Goal: Navigation & Orientation: Find specific page/section

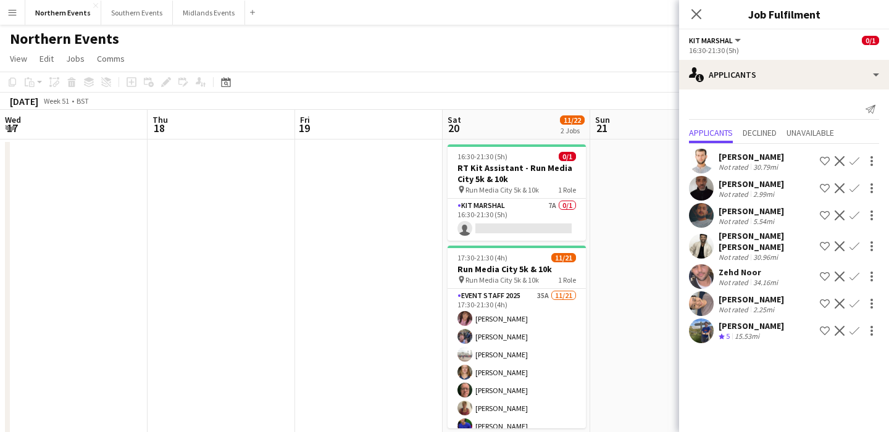
scroll to position [0, 380]
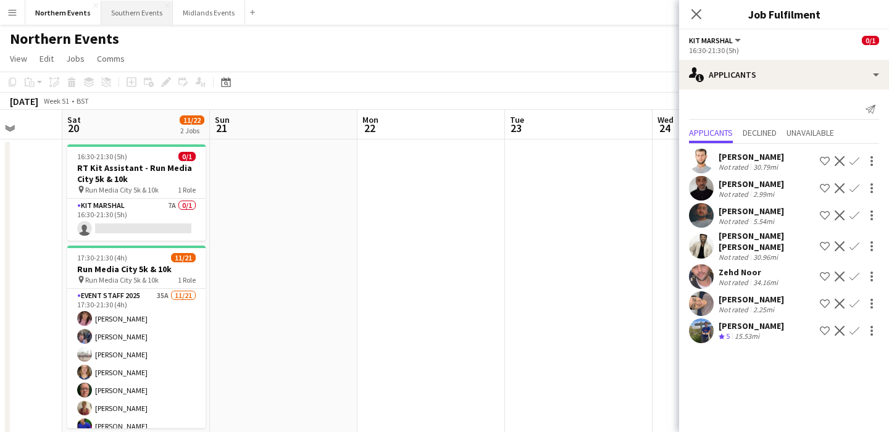
click at [123, 15] on button "Southern Events Close" at bounding box center [137, 13] width 72 height 24
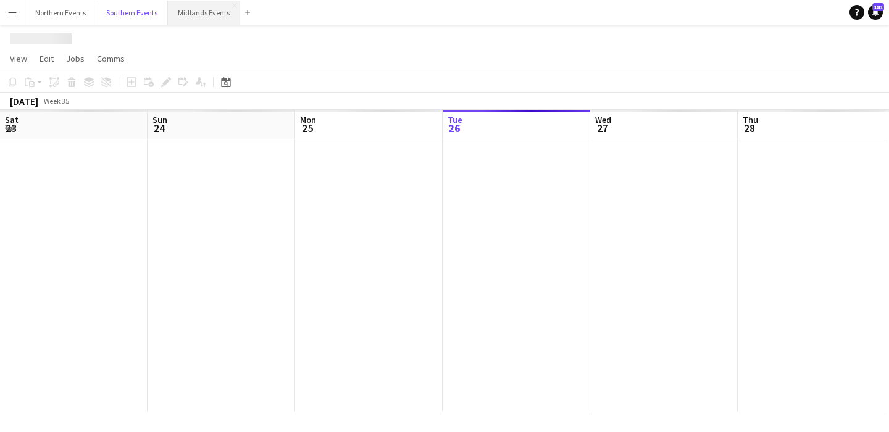
scroll to position [0, 295]
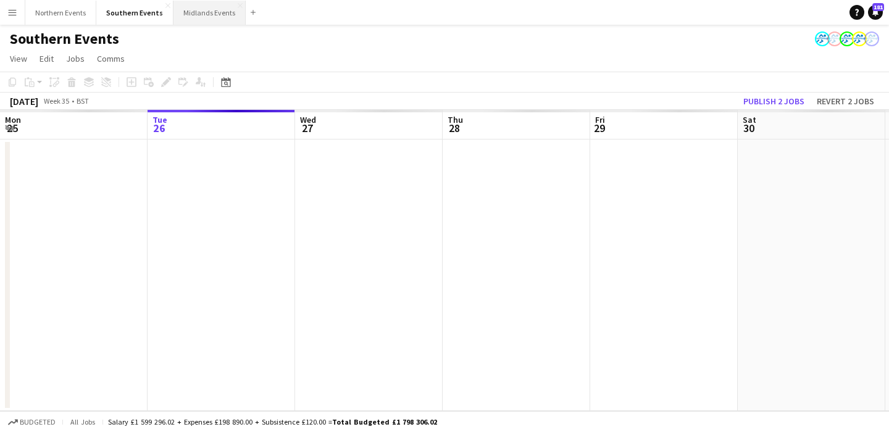
click at [198, 17] on button "Midlands Events Close" at bounding box center [209, 13] width 72 height 24
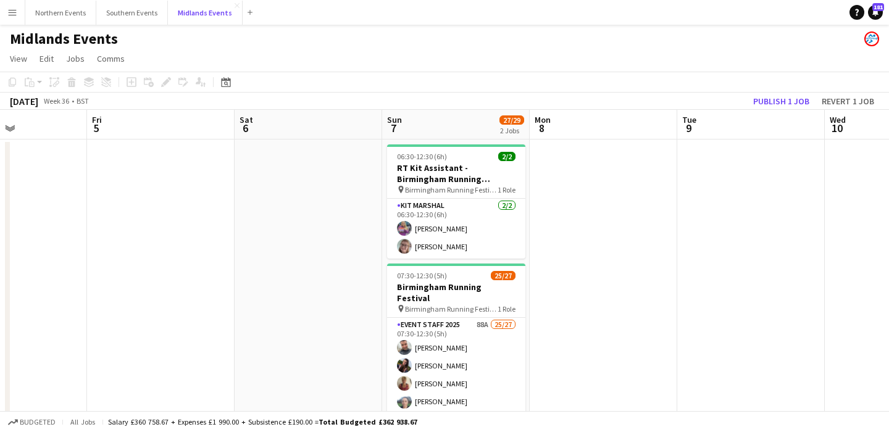
scroll to position [0, 380]
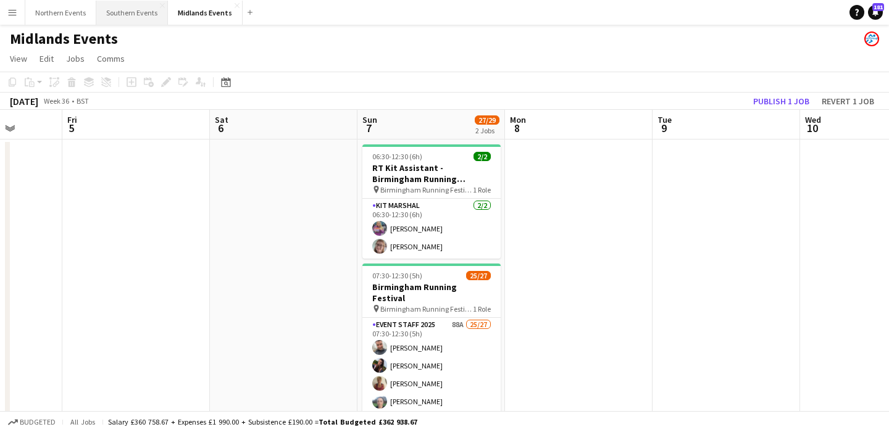
click at [123, 20] on button "Southern Events Close" at bounding box center [132, 13] width 72 height 24
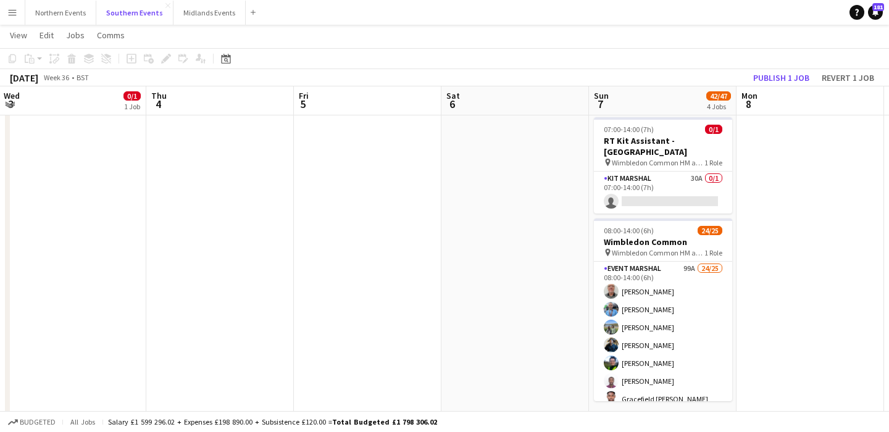
scroll to position [314, 0]
click at [669, 181] on app-card-role "Kit Marshal 30A 0/1 07:00-14:00 (7h) single-neutral-actions" at bounding box center [663, 193] width 138 height 42
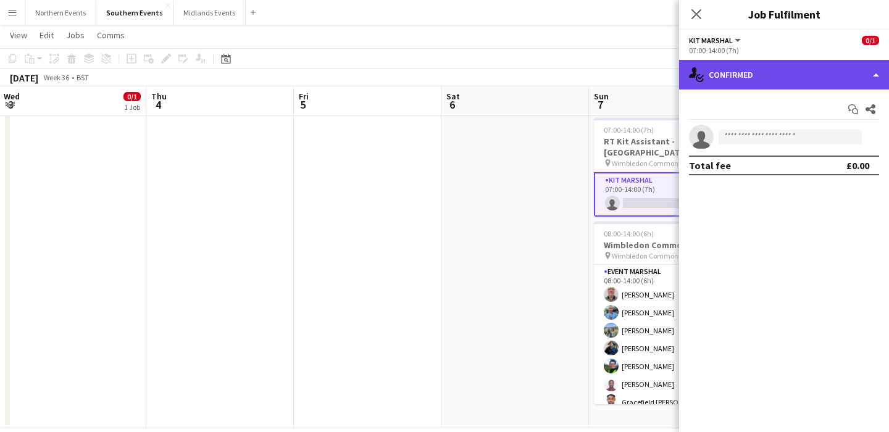
click at [772, 73] on div "single-neutral-actions-check-2 Confirmed" at bounding box center [784, 75] width 210 height 30
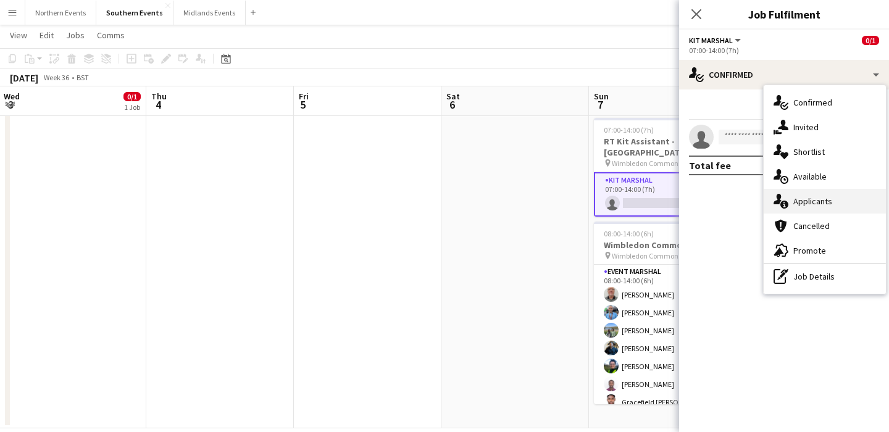
click at [807, 196] on div "single-neutral-actions-information Applicants" at bounding box center [825, 201] width 122 height 25
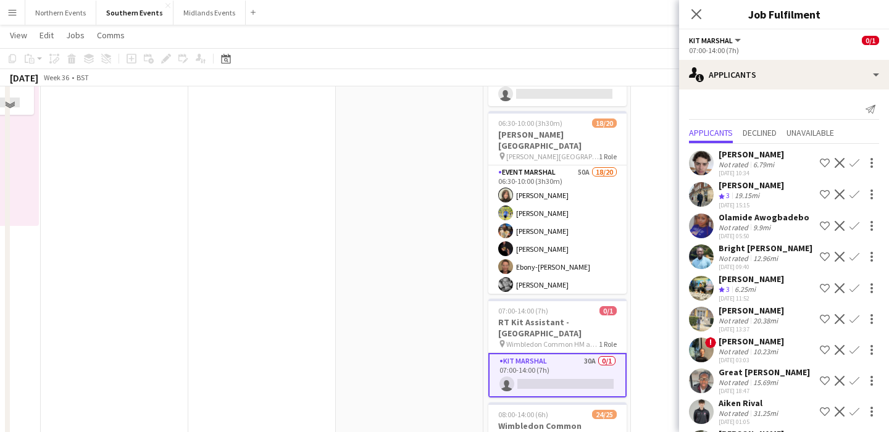
scroll to position [0, 0]
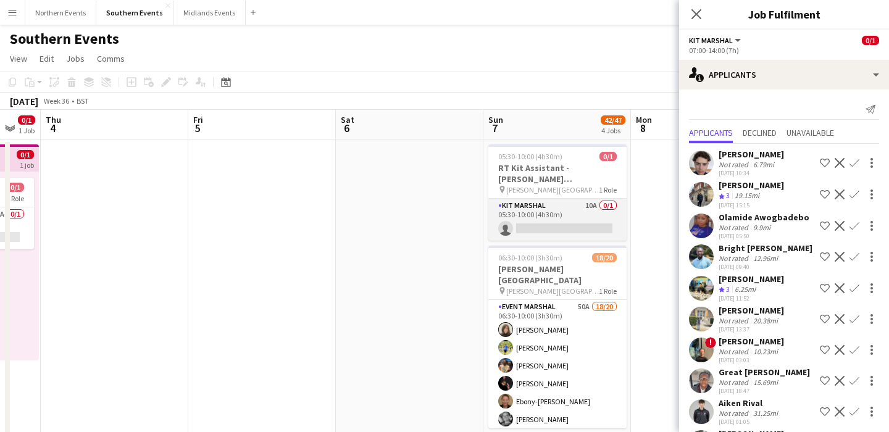
click at [565, 214] on app-card-role "Kit Marshal 10A 0/1 05:30-10:00 (4h30m) single-neutral-actions" at bounding box center [557, 220] width 138 height 42
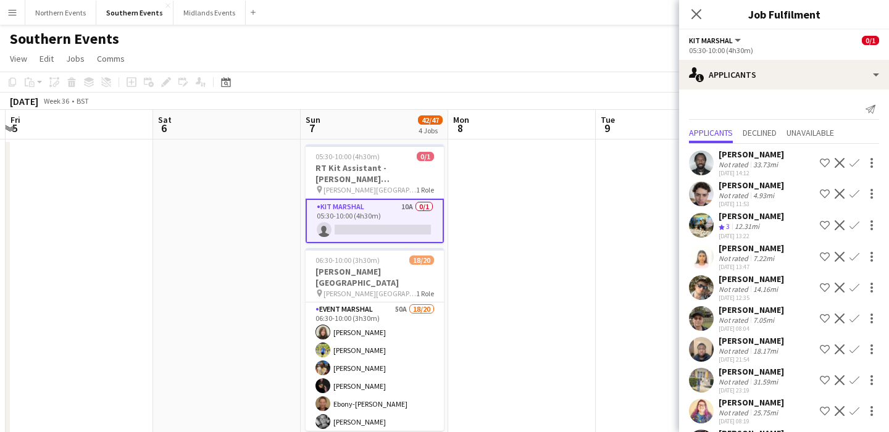
scroll to position [0, 443]
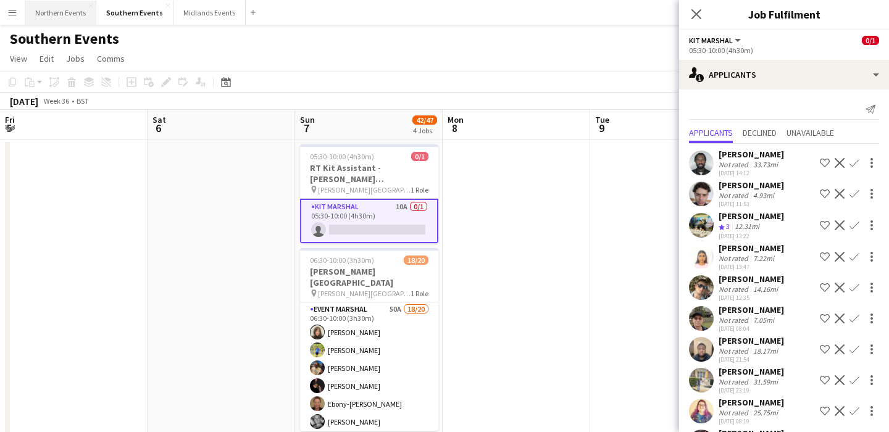
click at [53, 10] on button "Northern Events Close" at bounding box center [60, 13] width 71 height 24
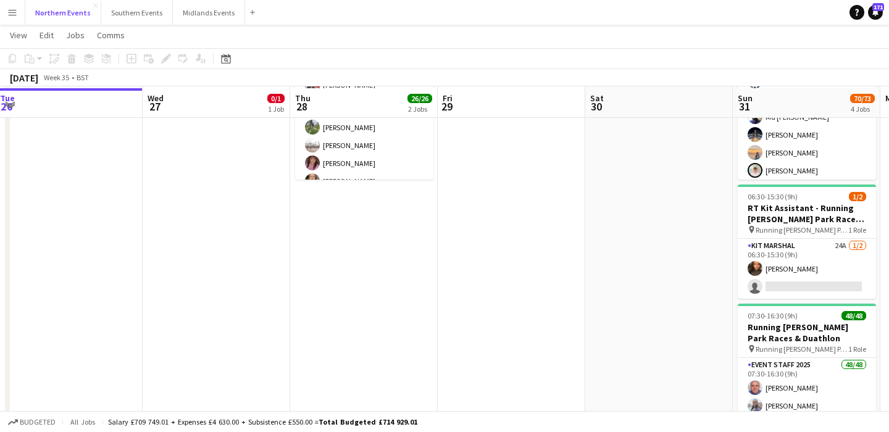
scroll to position [247, 0]
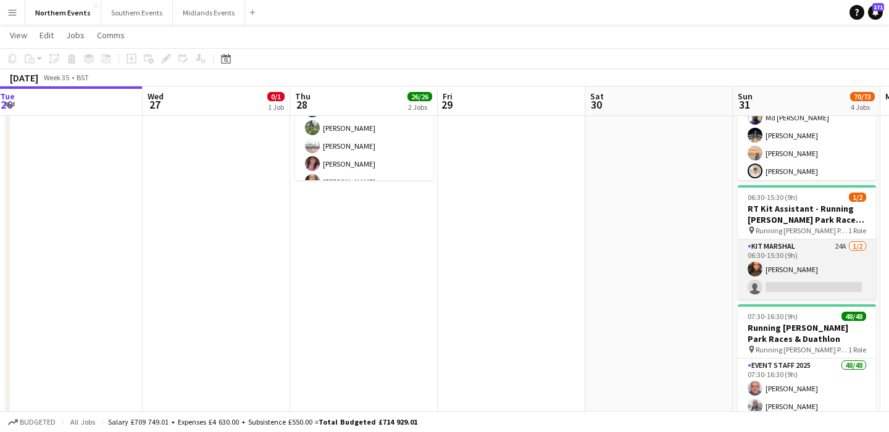
click at [844, 265] on app-card-role "Kit Marshal 24A [DATE] 06:30-15:30 (9h) [PERSON_NAME] single-neutral-actions" at bounding box center [807, 270] width 138 height 60
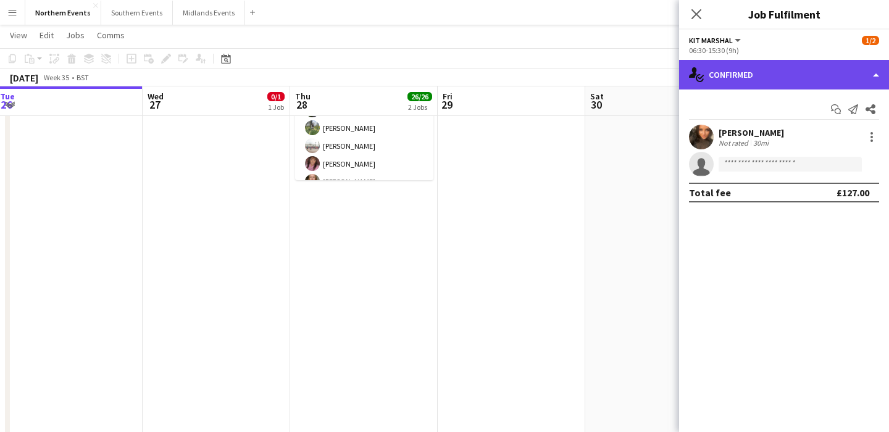
click at [791, 77] on div "single-neutral-actions-check-2 Confirmed" at bounding box center [784, 75] width 210 height 30
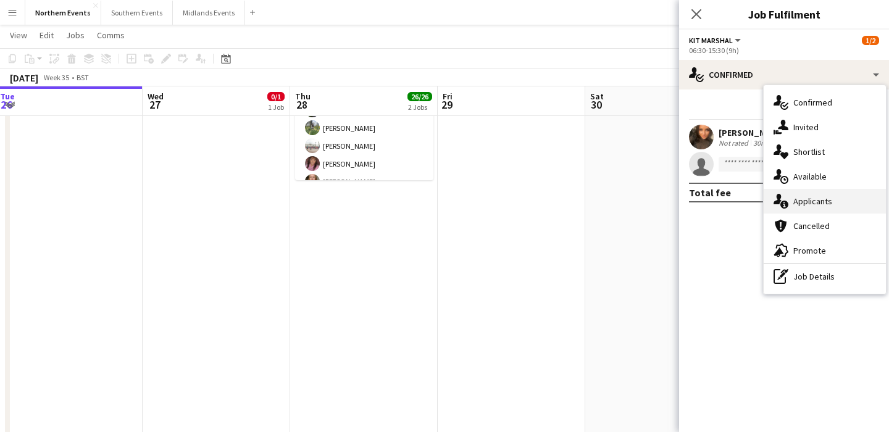
click at [830, 201] on div "single-neutral-actions-information Applicants" at bounding box center [825, 201] width 122 height 25
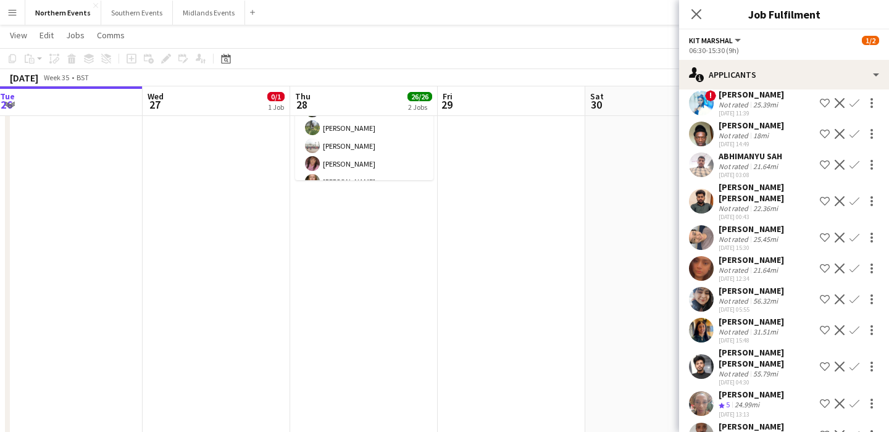
scroll to position [336, 0]
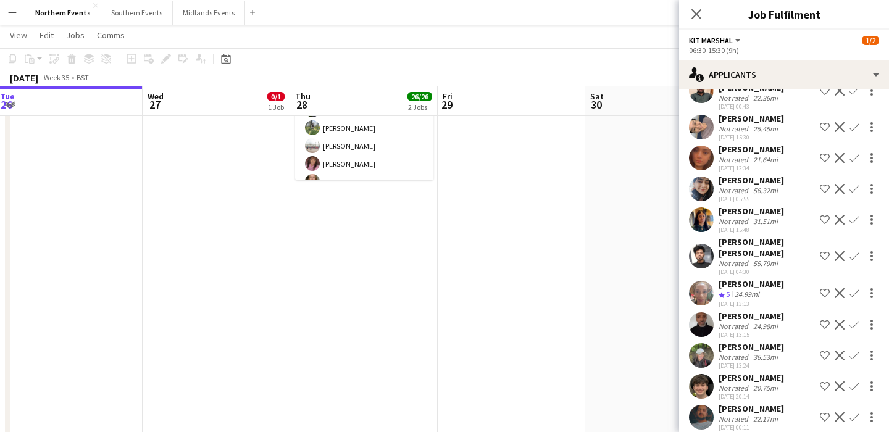
click at [565, 262] on app-date-cell at bounding box center [512, 202] width 148 height 622
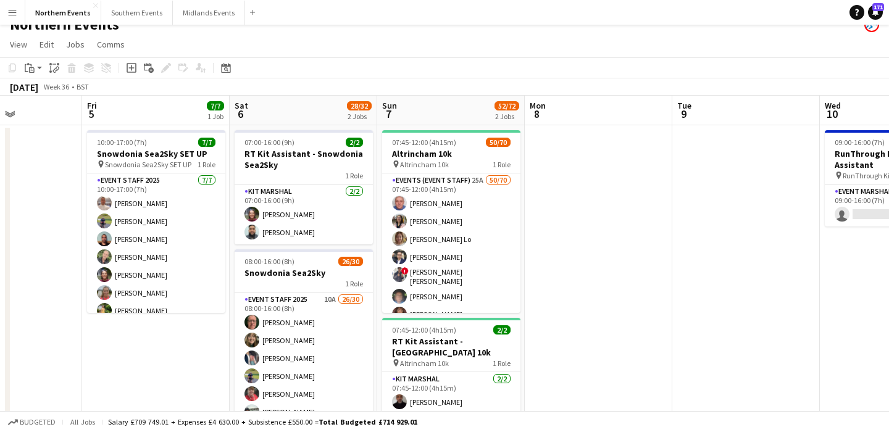
scroll to position [0, 0]
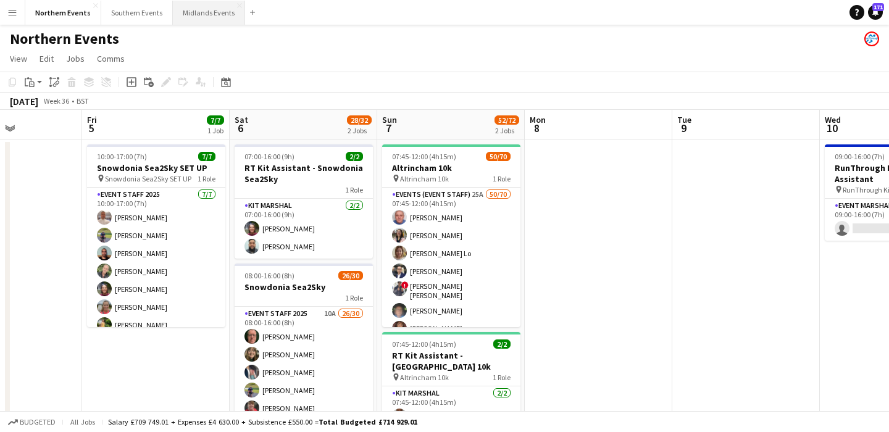
click at [191, 16] on button "Midlands Events Close" at bounding box center [209, 13] width 72 height 24
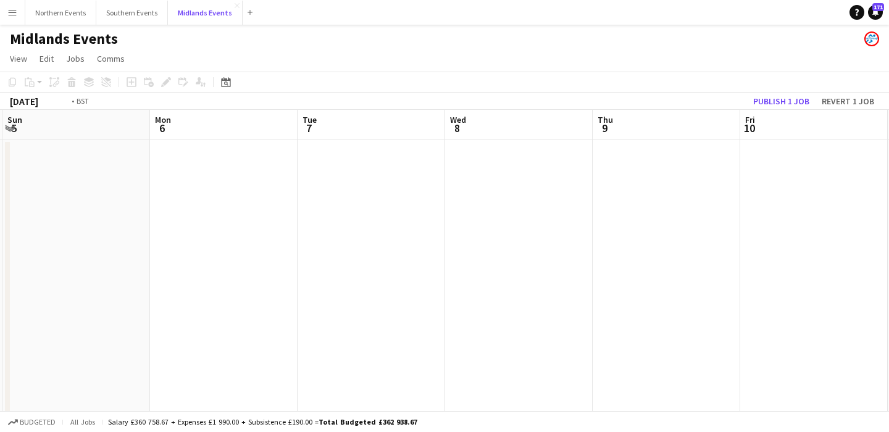
scroll to position [0, 551]
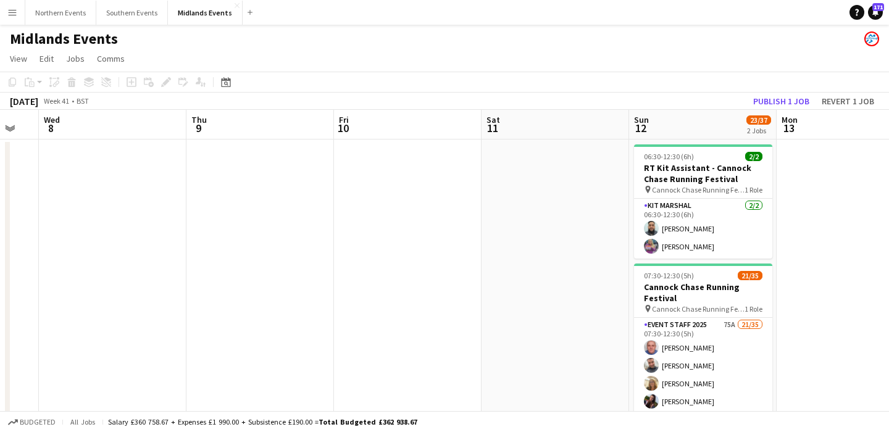
click at [518, 198] on app-date-cell at bounding box center [555, 306] width 148 height 333
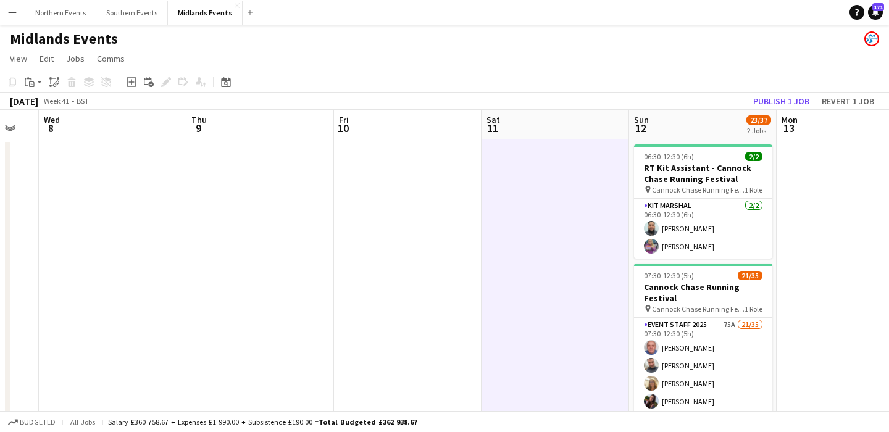
click at [460, 216] on app-date-cell at bounding box center [408, 306] width 148 height 333
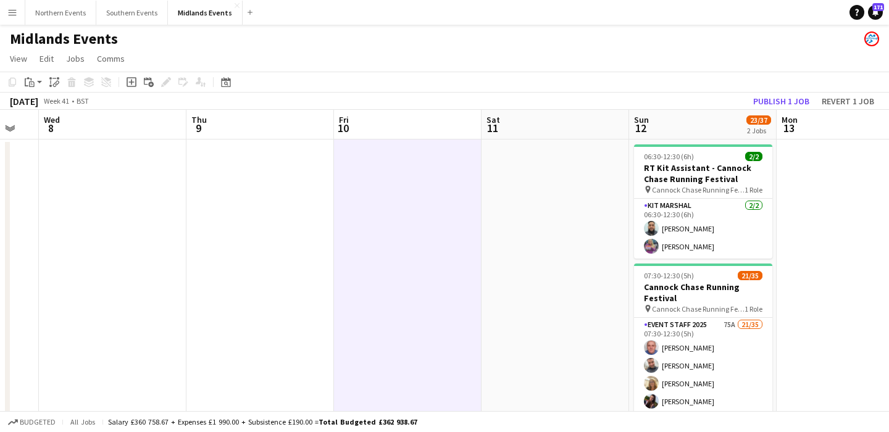
click at [327, 224] on app-date-cell at bounding box center [260, 306] width 148 height 333
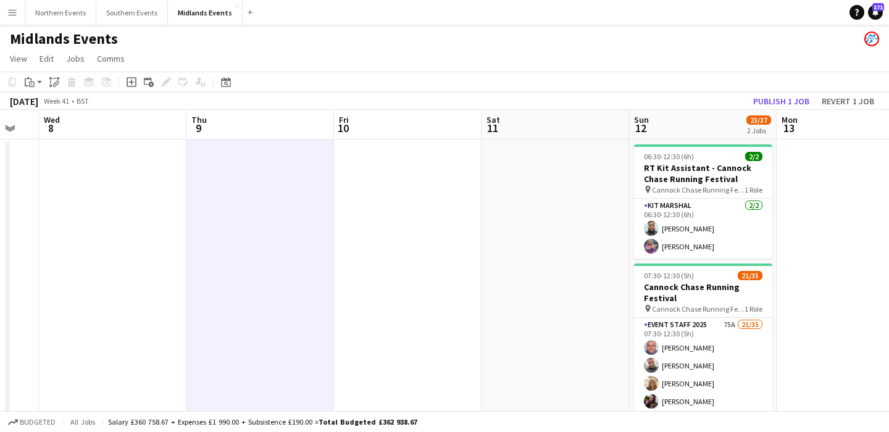
click at [143, 257] on app-date-cell at bounding box center [113, 306] width 148 height 333
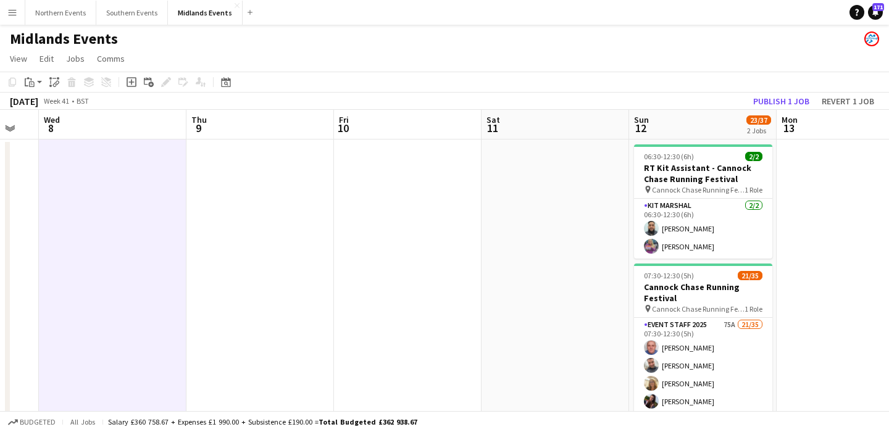
click at [247, 123] on app-board-header-date "Thu 9" at bounding box center [260, 125] width 148 height 30
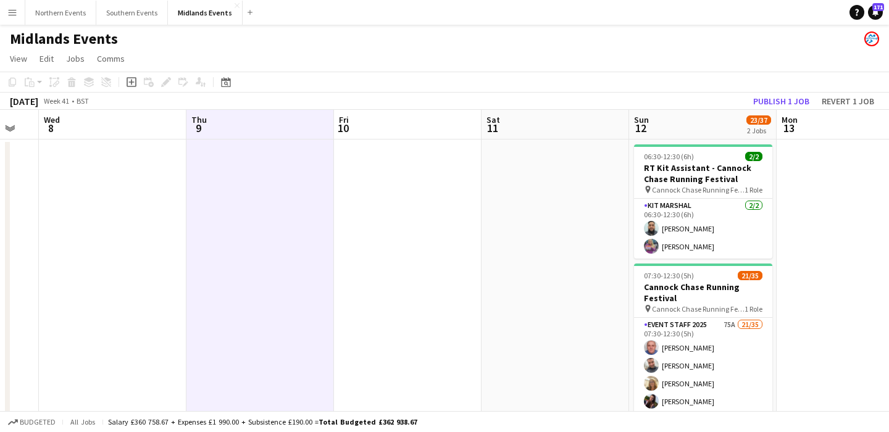
click at [406, 128] on app-board-header-date "Fri 10" at bounding box center [408, 125] width 148 height 30
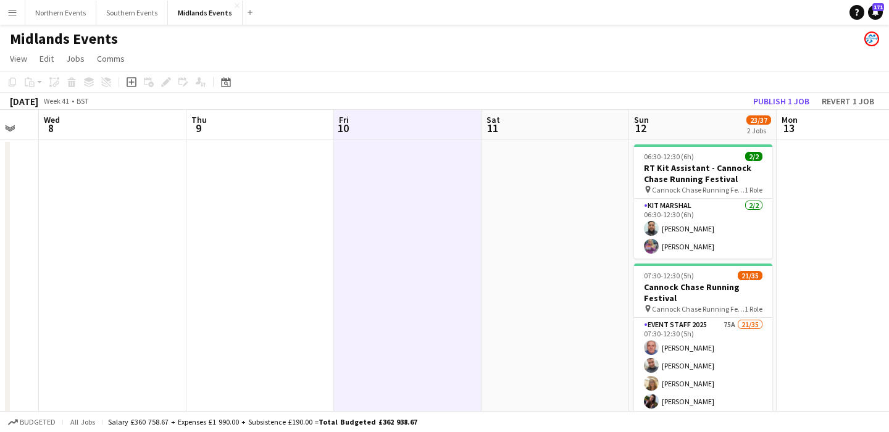
click at [530, 127] on app-board-header-date "Sat 11" at bounding box center [555, 125] width 148 height 30
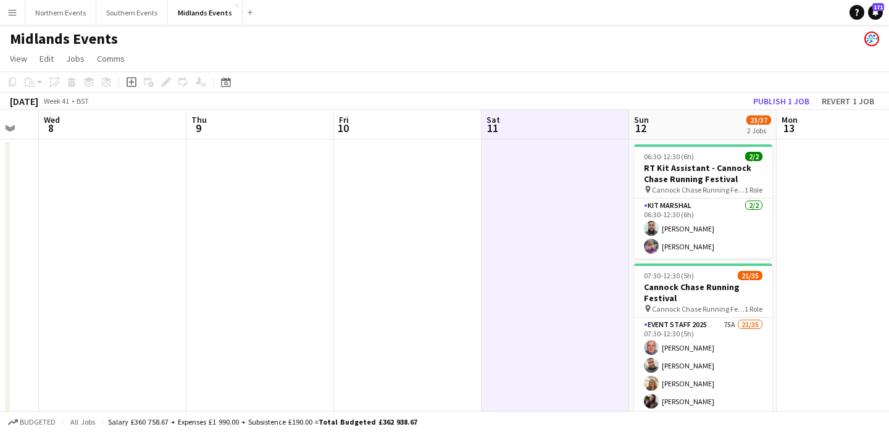
click at [411, 133] on app-board-header-date "Fri 10" at bounding box center [408, 125] width 148 height 30
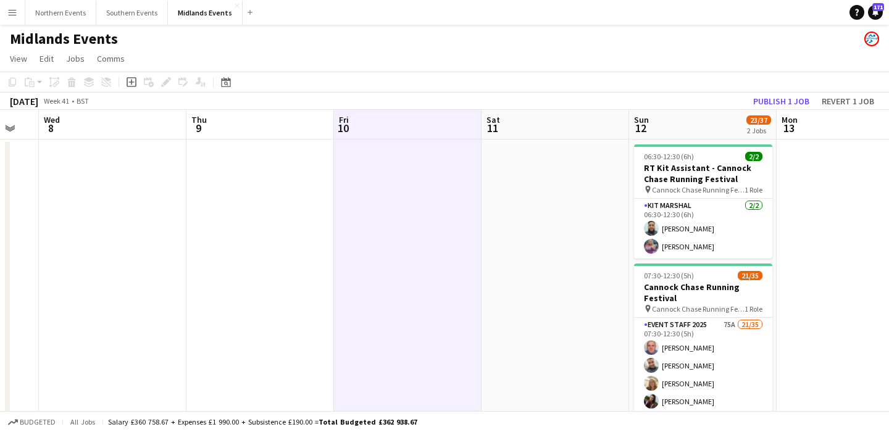
click at [267, 126] on app-board-header-date "Thu 9" at bounding box center [260, 125] width 148 height 30
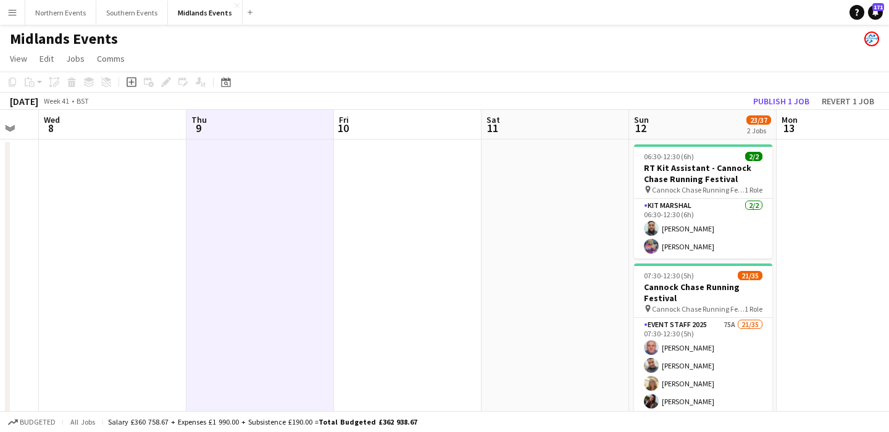
click at [140, 124] on app-board-header-date "Wed 8" at bounding box center [113, 125] width 148 height 30
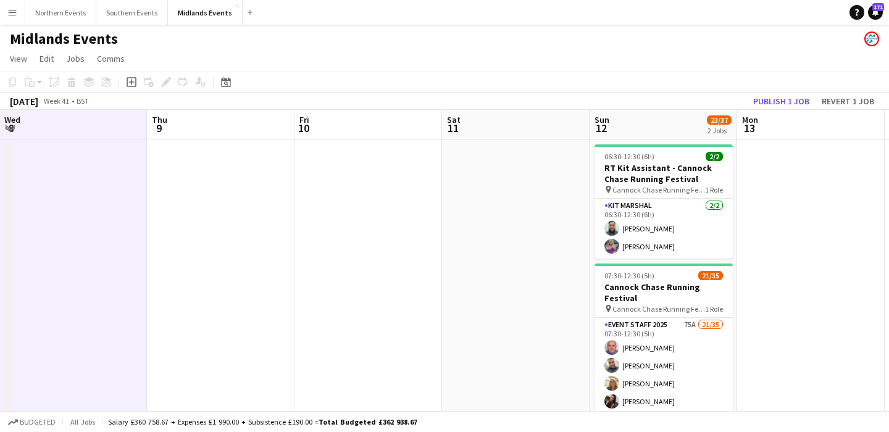
scroll to position [0, 594]
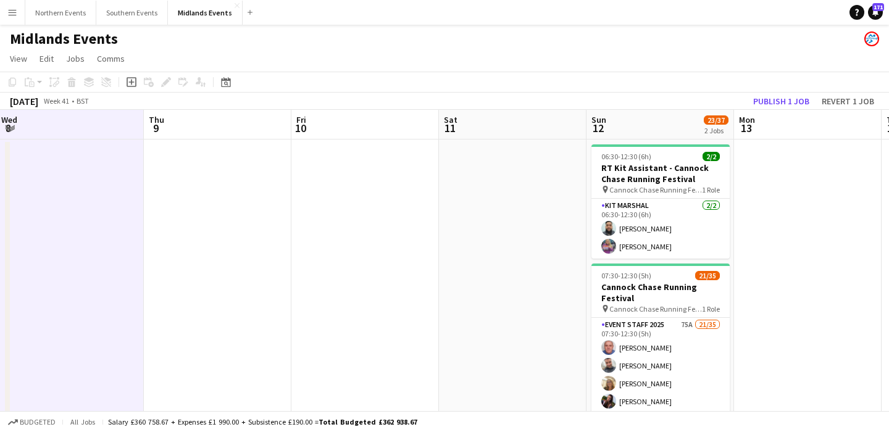
click at [203, 122] on app-board-header-date "Thu 9" at bounding box center [218, 125] width 148 height 30
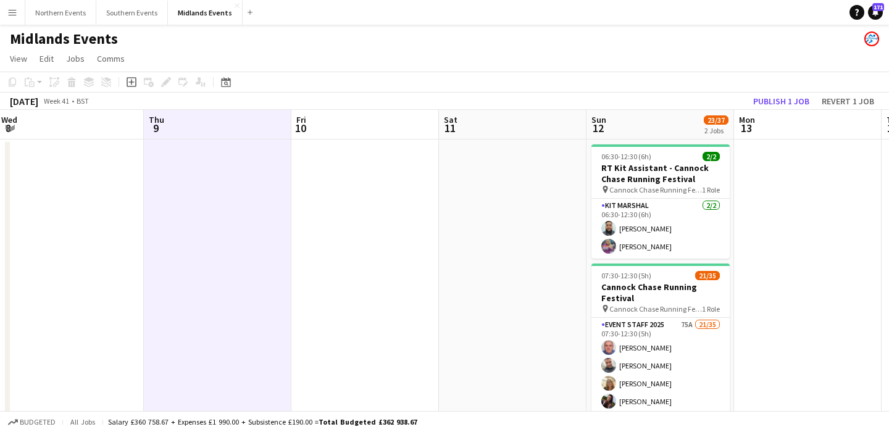
click at [377, 127] on app-board-header-date "Fri 10" at bounding box center [365, 125] width 148 height 30
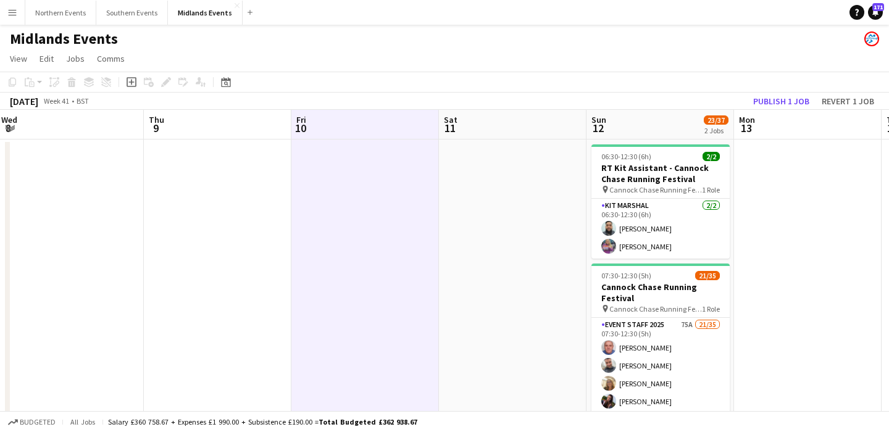
click at [488, 140] on app-date-cell at bounding box center [513, 306] width 148 height 333
